Goal: Navigation & Orientation: Find specific page/section

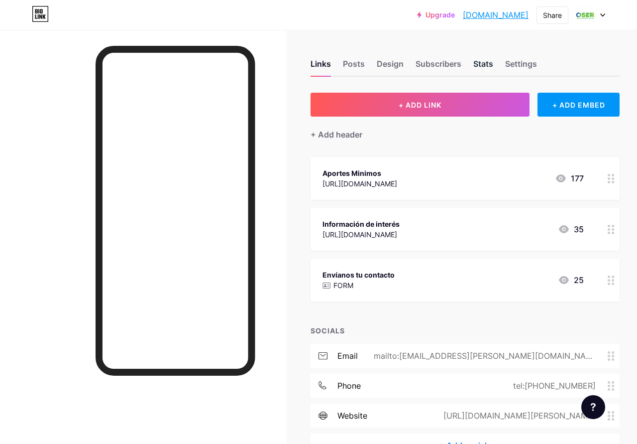
click at [487, 66] on div "Stats" at bounding box center [484, 67] width 20 height 18
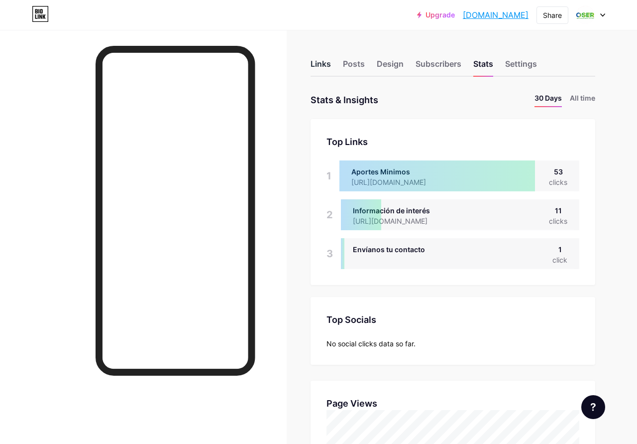
scroll to position [444, 637]
click at [324, 65] on div "Links" at bounding box center [321, 67] width 20 height 18
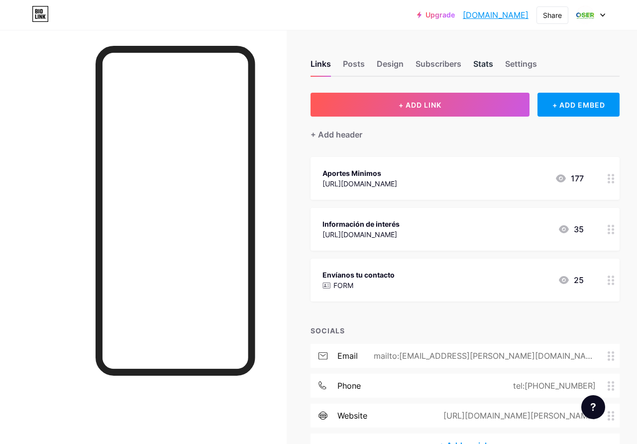
click at [480, 62] on div "Stats" at bounding box center [484, 67] width 20 height 18
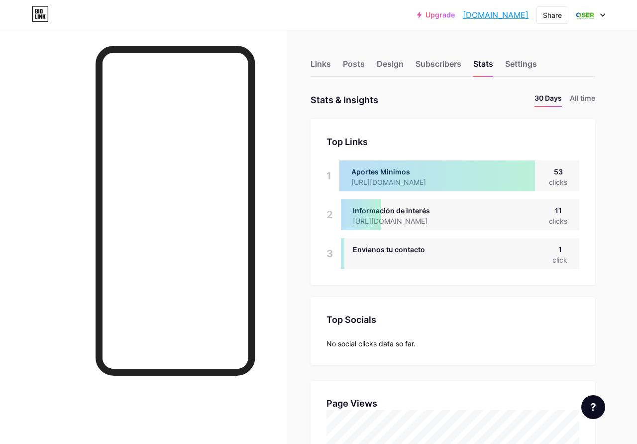
scroll to position [444, 637]
click at [329, 68] on div "Links" at bounding box center [321, 67] width 20 height 18
